Goal: Navigation & Orientation: Find specific page/section

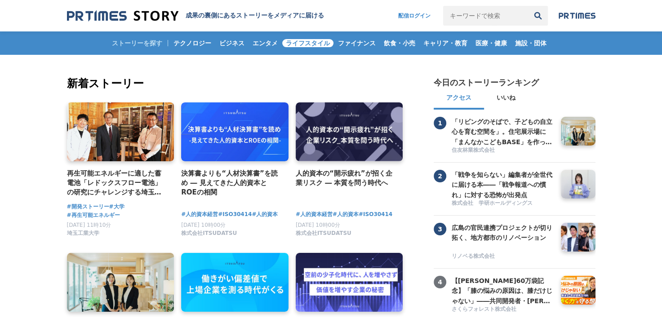
click at [299, 42] on span "ライフスタイル" at bounding box center [307, 43] width 51 height 8
